Goal: Transaction & Acquisition: Purchase product/service

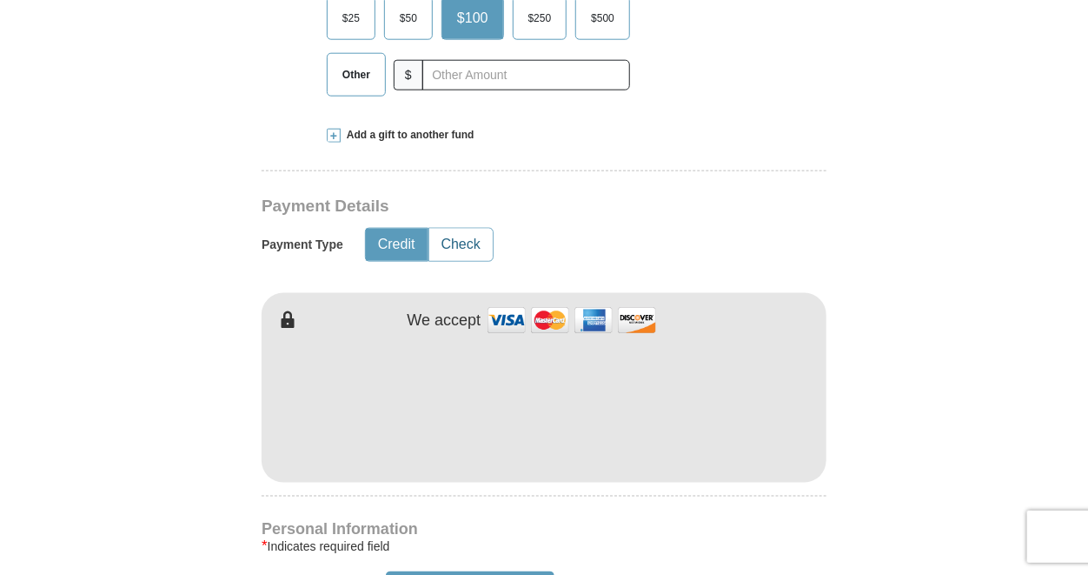
scroll to position [695, 0]
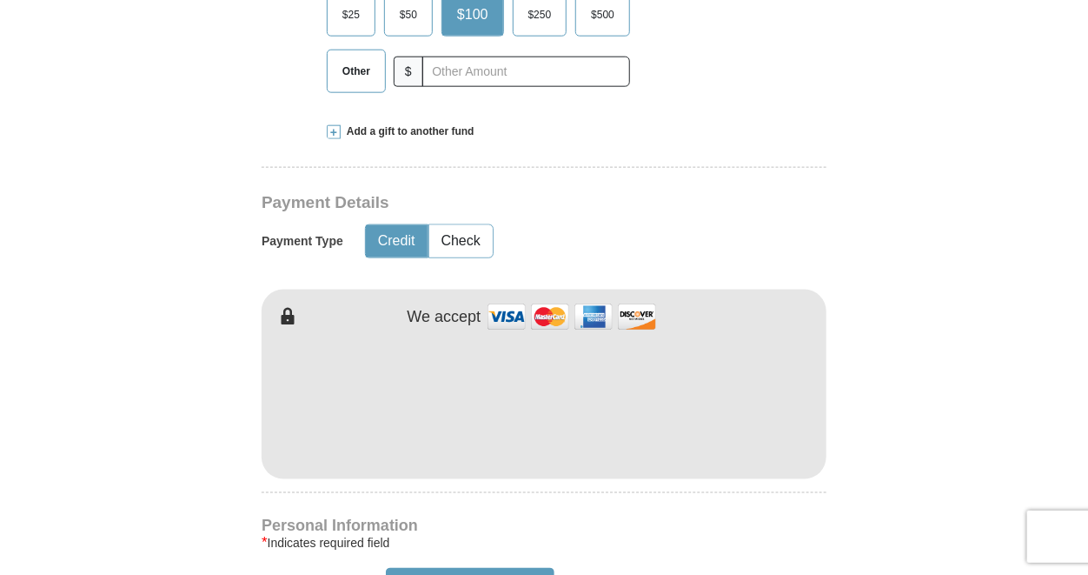
type input "Donald"
type input "Spohr"
click at [578, 460] on iframe at bounding box center [544, 401] width 565 height 148
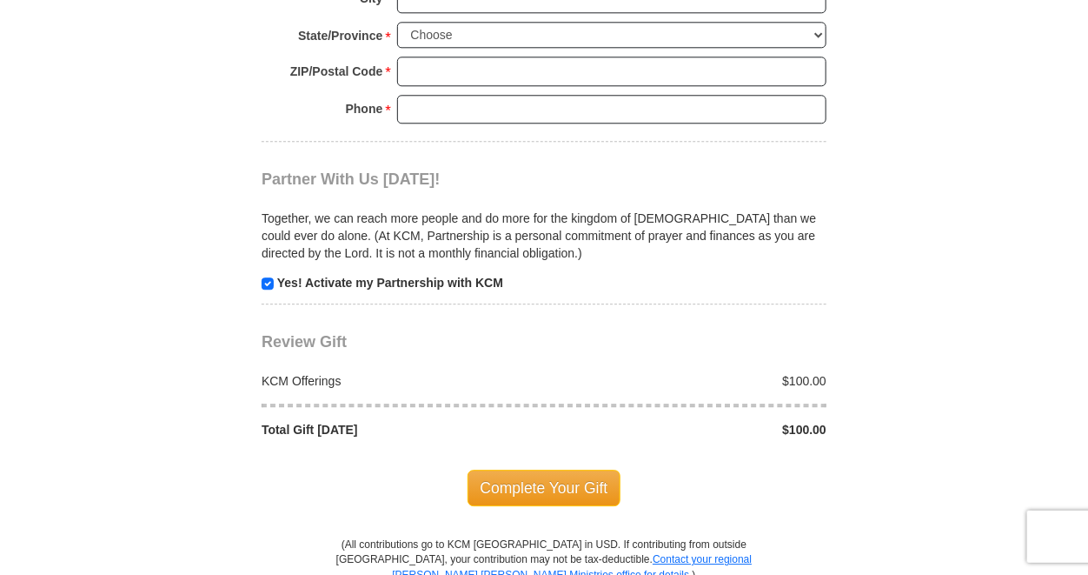
scroll to position [1593, 0]
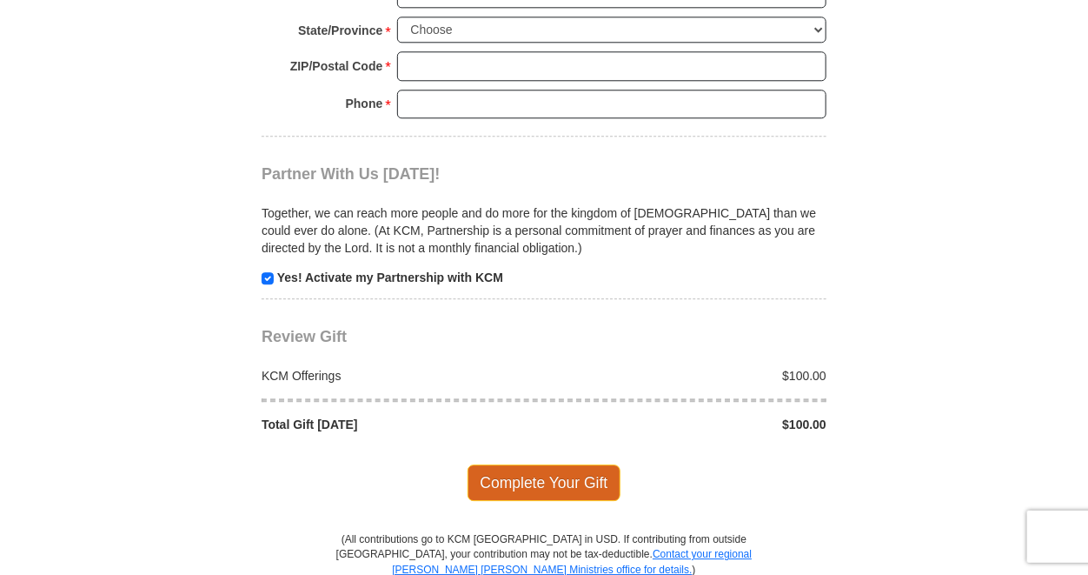
click at [539, 472] on span "Complete Your Gift" at bounding box center [545, 482] width 154 height 37
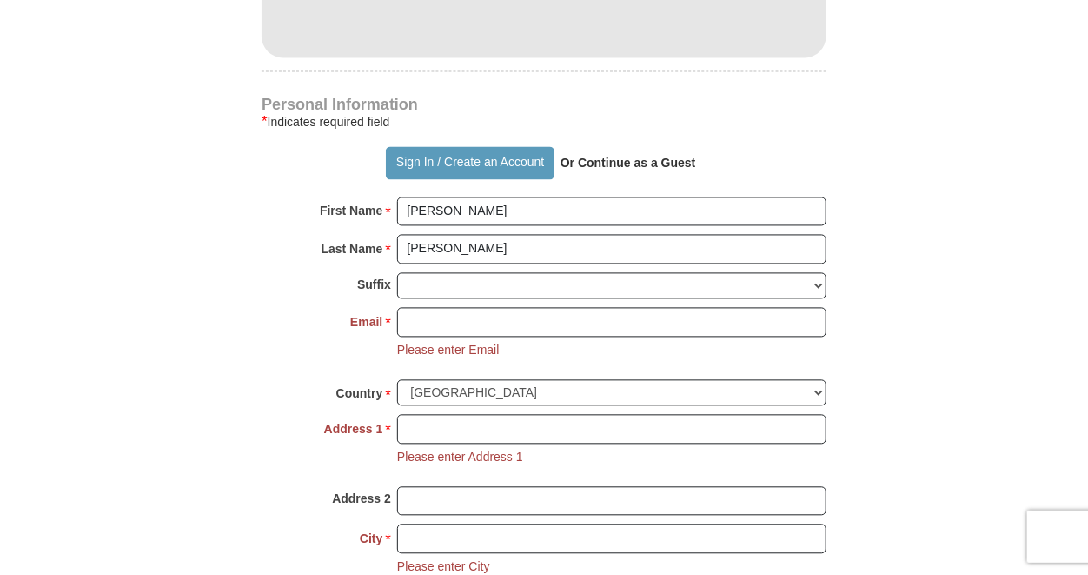
scroll to position [1114, 0]
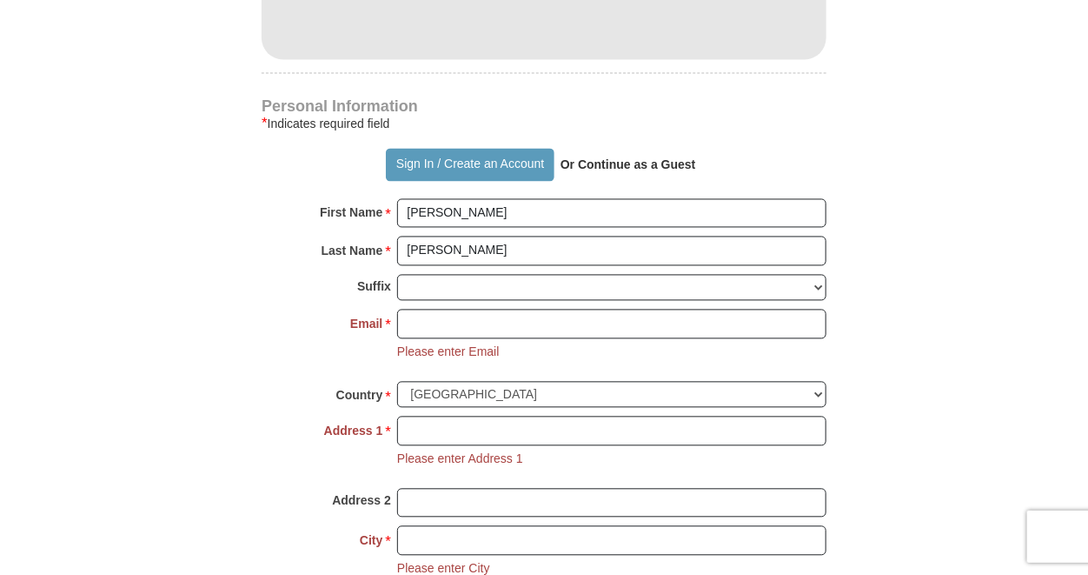
click at [637, 168] on strong "Or Continue as a Guest" at bounding box center [629, 165] width 136 height 14
click at [622, 174] on p "Or Continue as a Guest" at bounding box center [629, 165] width 148 height 30
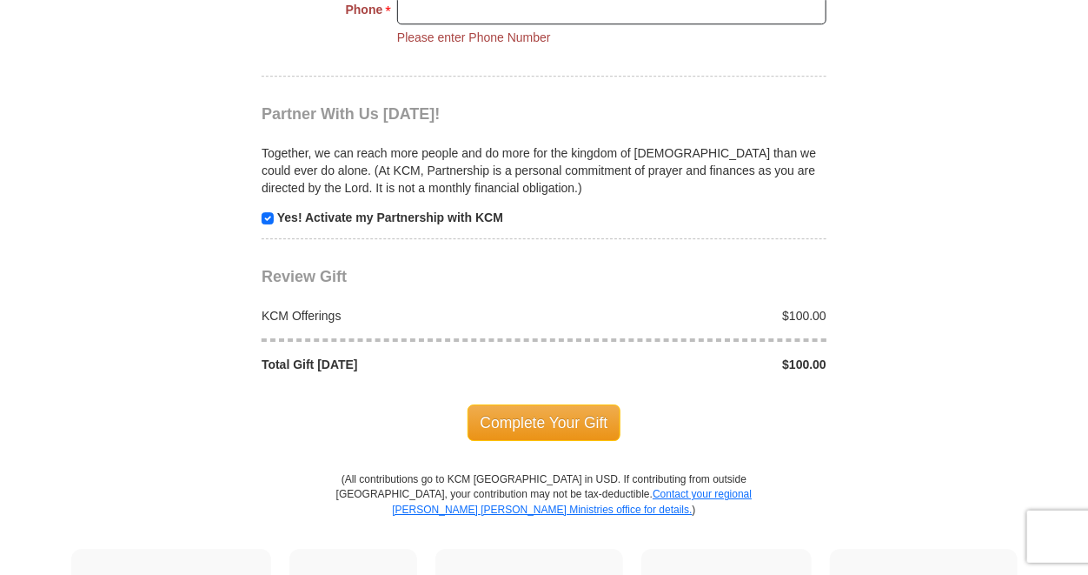
scroll to position [1838, 0]
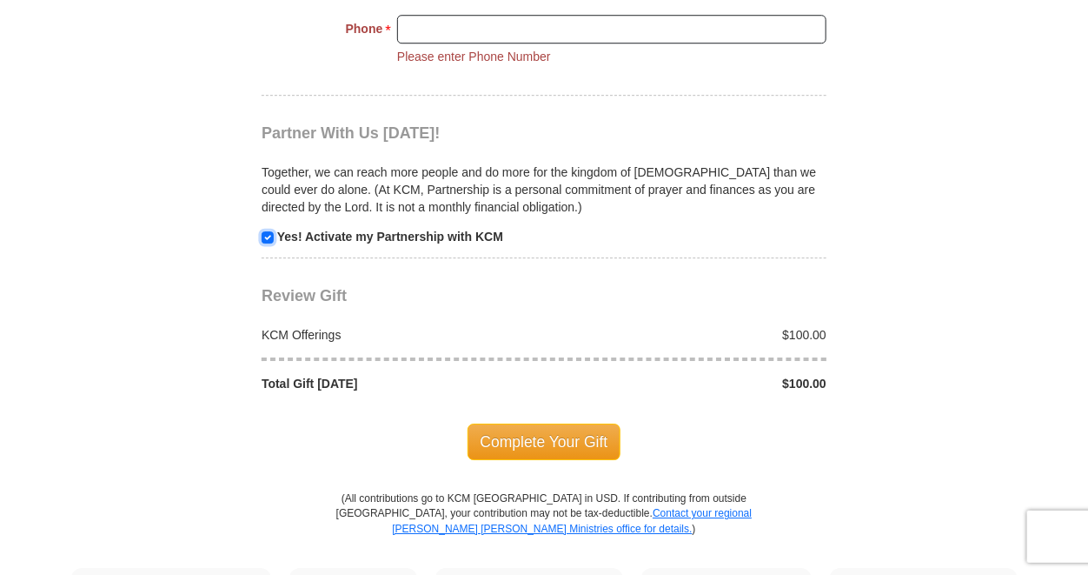
click at [266, 231] on input "checkbox" at bounding box center [268, 237] width 12 height 12
checkbox input "false"
click at [531, 430] on span "Complete Your Gift" at bounding box center [545, 441] width 154 height 37
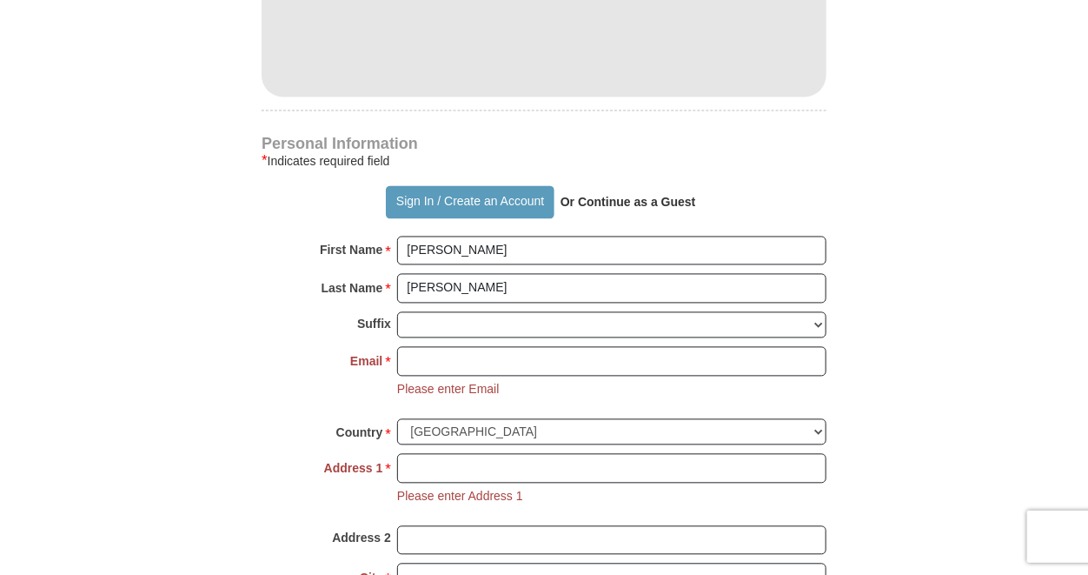
scroll to position [1056, 0]
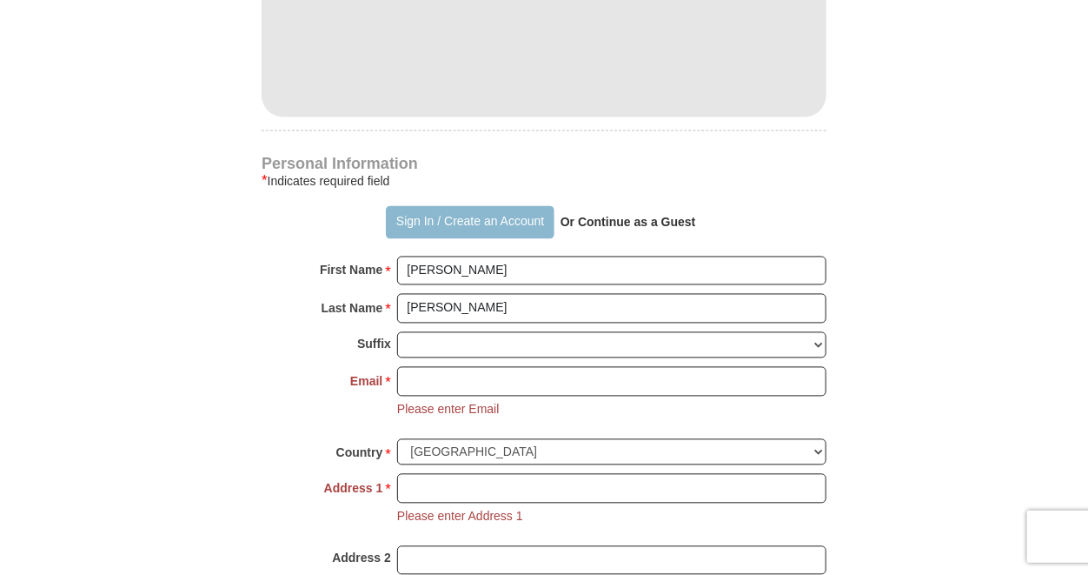
click at [414, 229] on button "Sign In / Create an Account" at bounding box center [470, 222] width 168 height 33
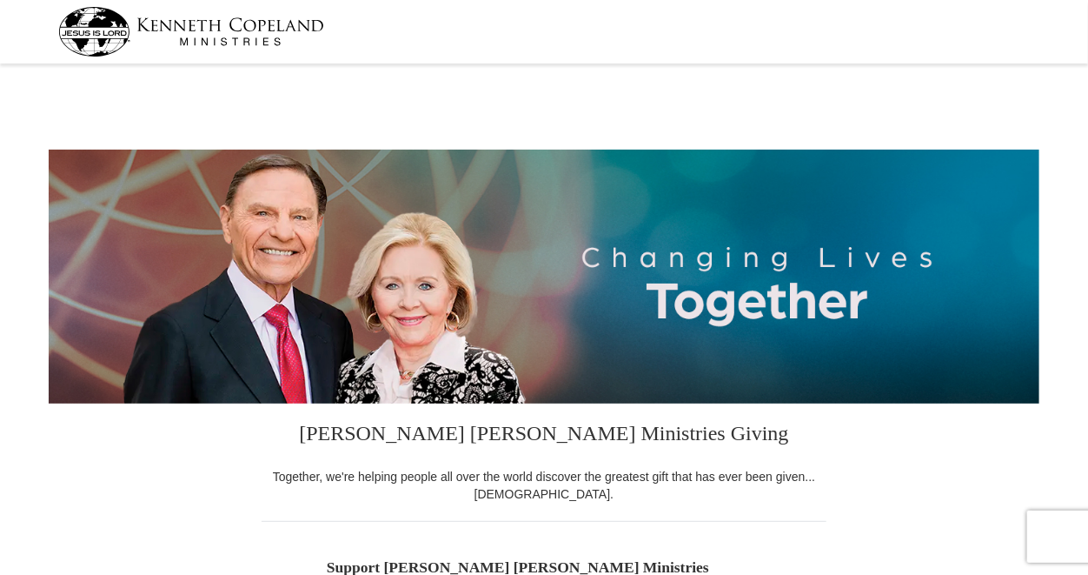
select select "NC"
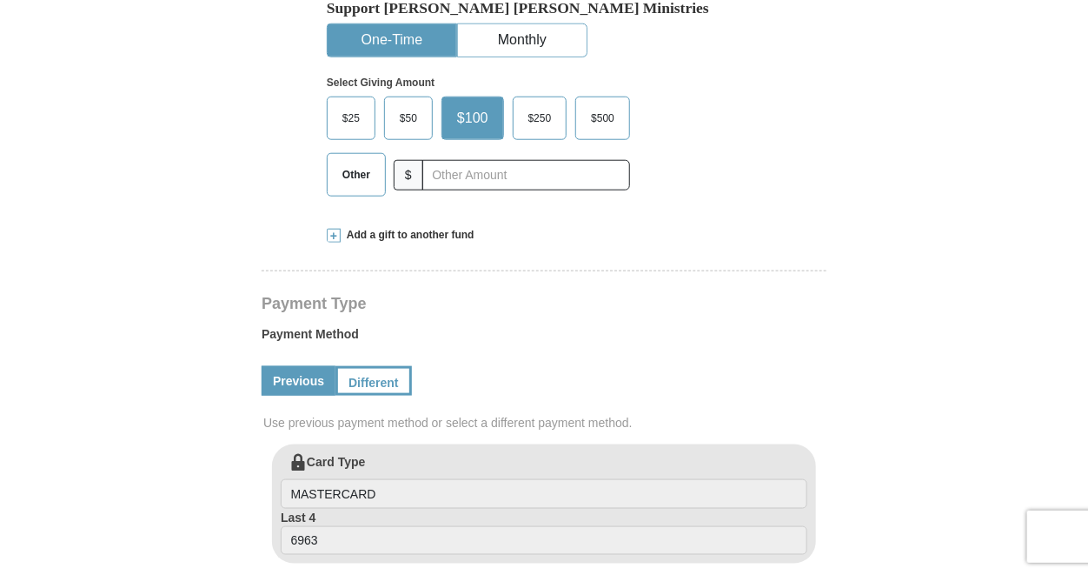
scroll to position [579, 0]
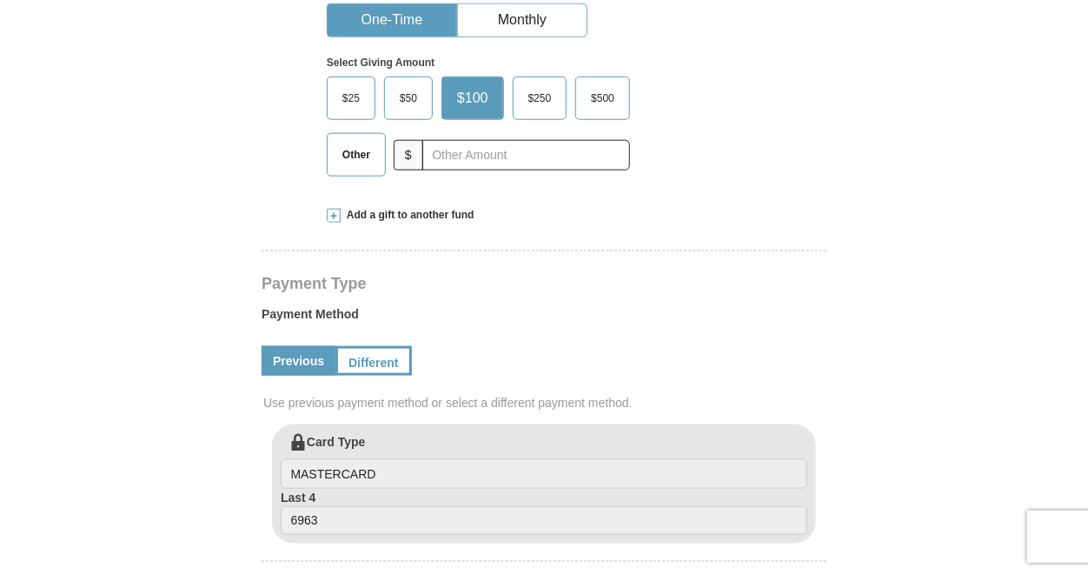
click at [303, 370] on link "Previous" at bounding box center [299, 361] width 74 height 30
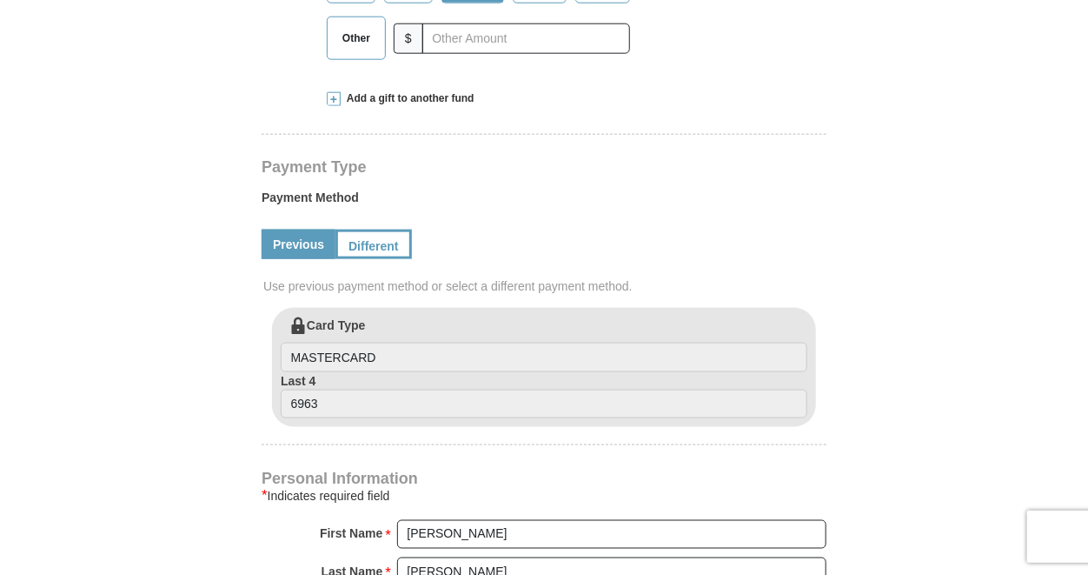
scroll to position [695, 0]
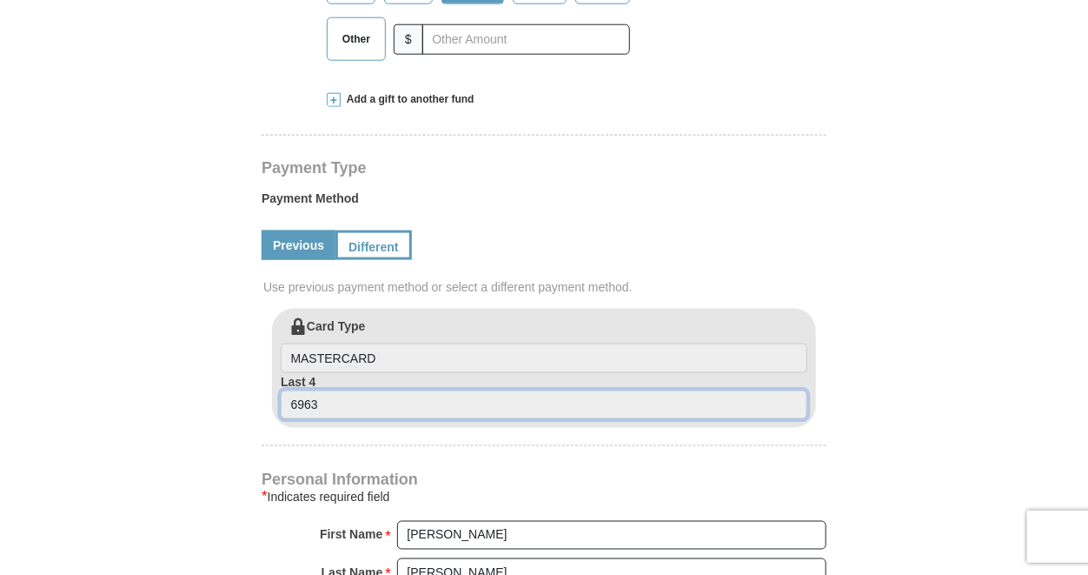
click at [422, 402] on input "6963" at bounding box center [544, 405] width 527 height 30
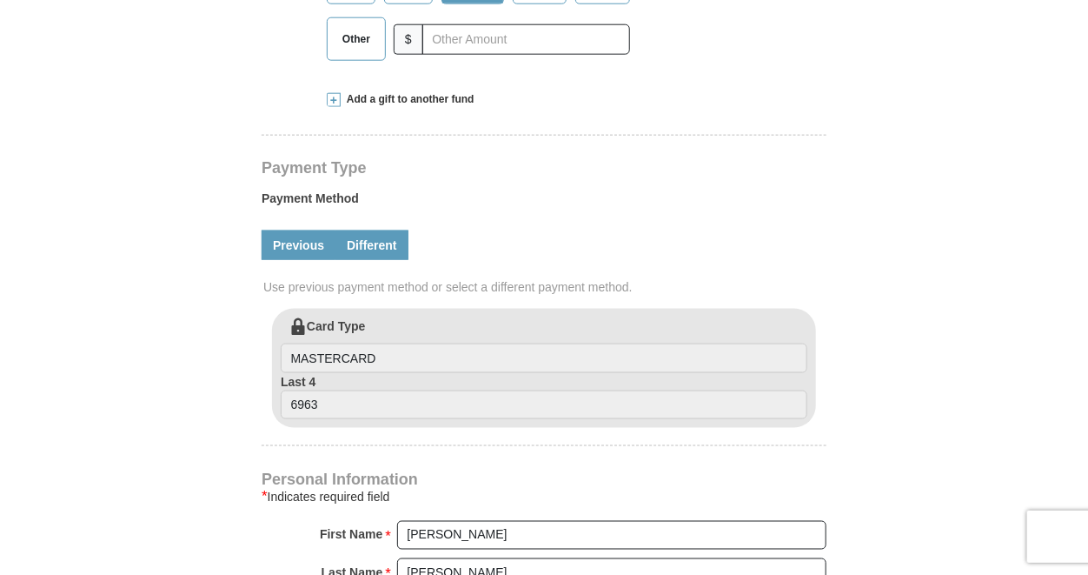
click at [390, 256] on link "Different" at bounding box center [372, 245] width 73 height 30
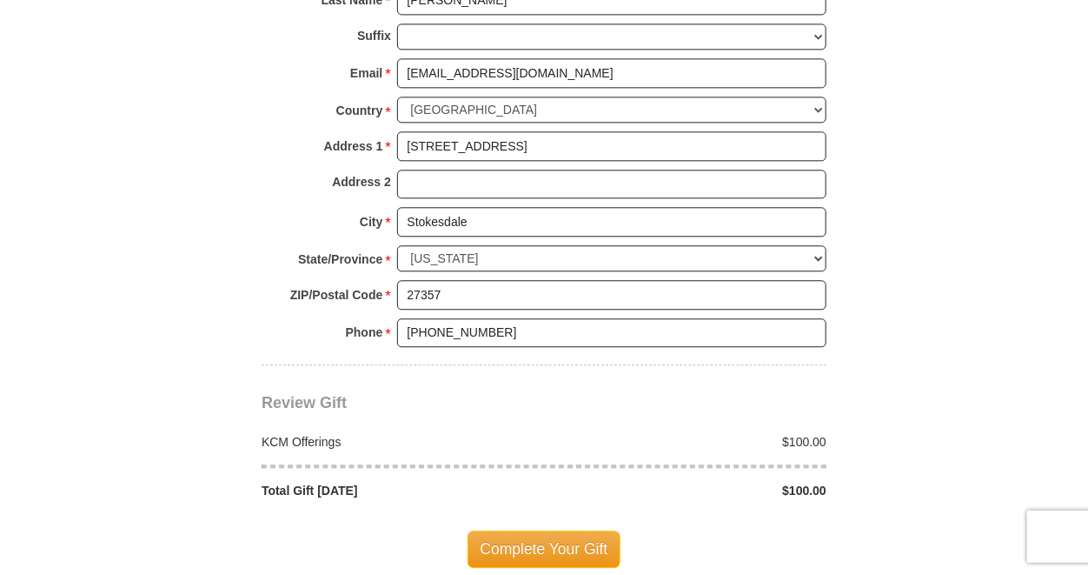
scroll to position [1506, 0]
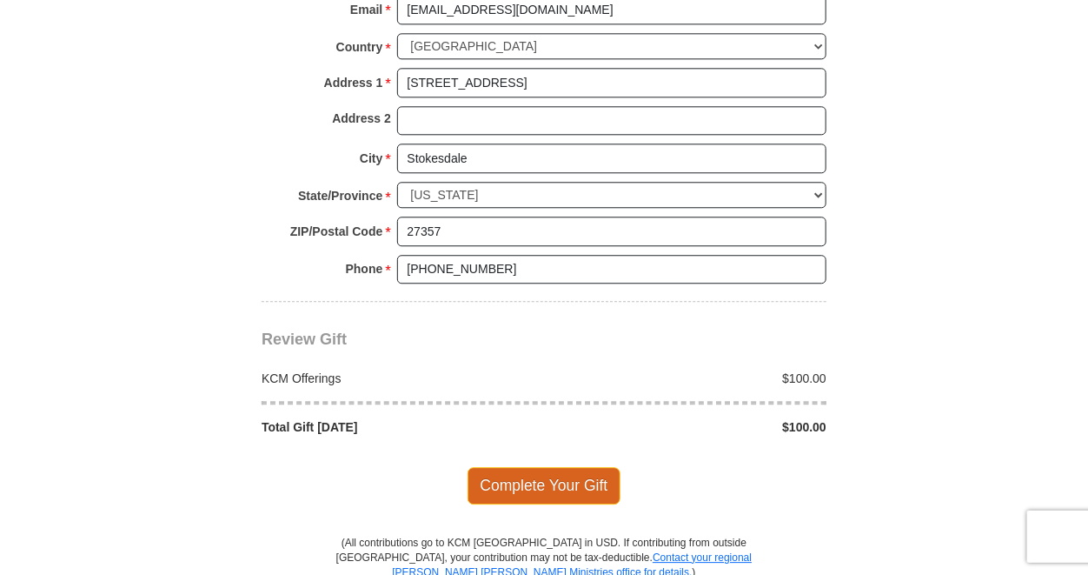
click at [532, 473] on span "Complete Your Gift" at bounding box center [545, 485] width 154 height 37
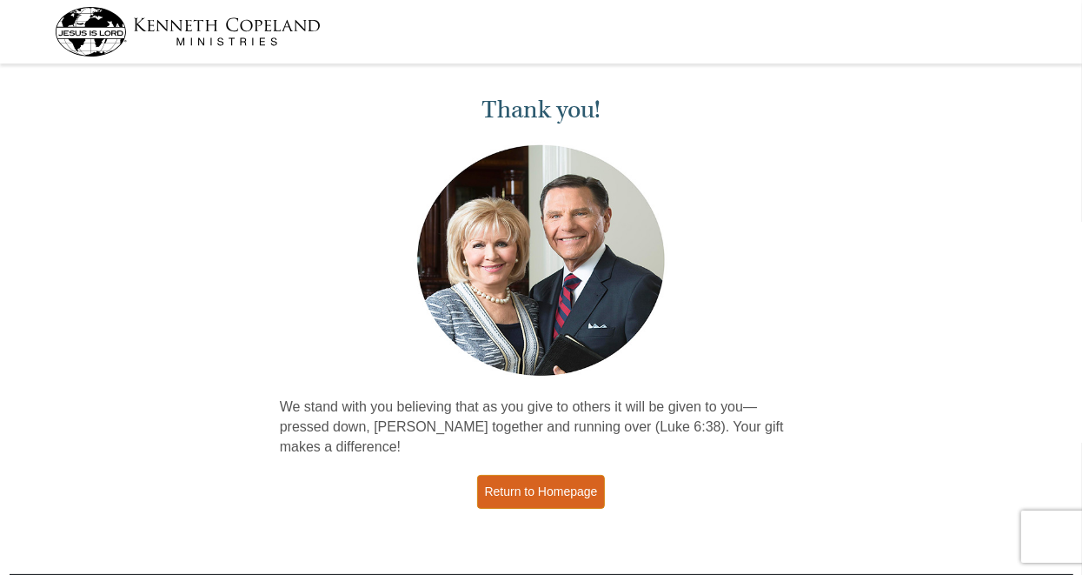
click at [531, 483] on link "Return to Homepage" at bounding box center [541, 492] width 129 height 34
